Goal: Task Accomplishment & Management: Manage account settings

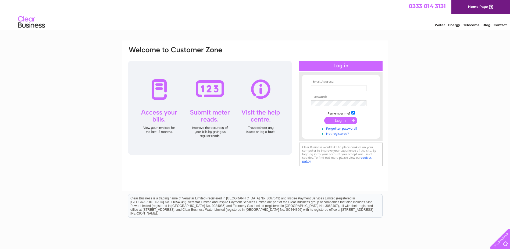
type input "[EMAIL_ADDRESS][DOMAIN_NAME]"
click at [336, 121] on input "submit" at bounding box center [341, 121] width 33 height 8
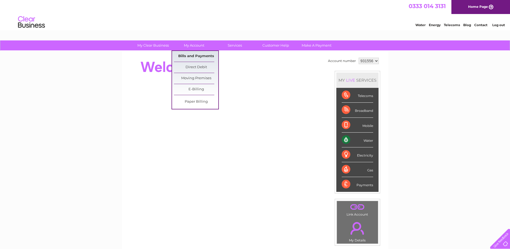
click at [190, 56] on link "Bills and Payments" at bounding box center [196, 56] width 44 height 11
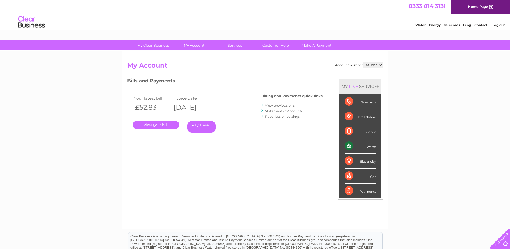
click at [157, 124] on link "." at bounding box center [156, 125] width 47 height 8
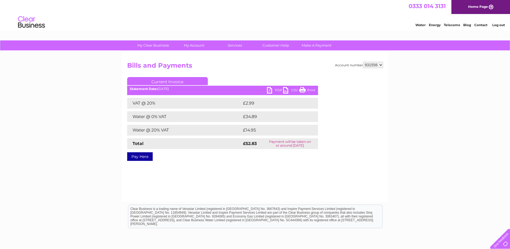
click at [270, 89] on link "PDF" at bounding box center [275, 91] width 16 height 8
